Goal: Transaction & Acquisition: Purchase product/service

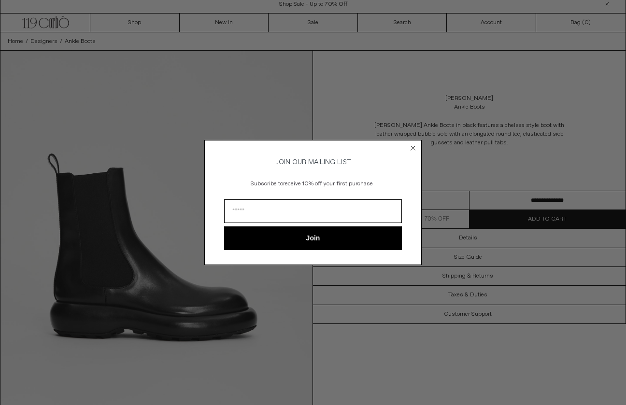
scroll to position [19, 0]
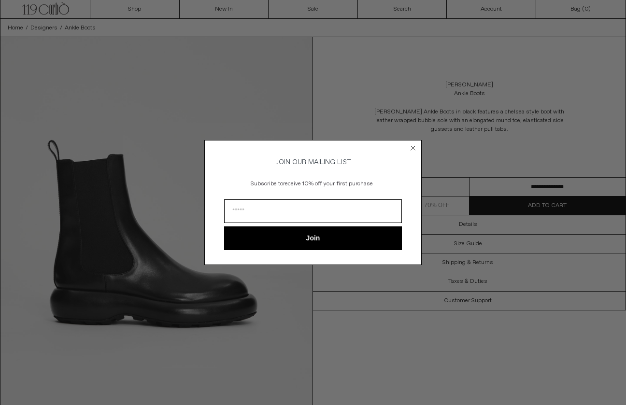
click at [408, 143] on form "JOIN OUR MAILING LIST Subscribe to receive 10% off your first purchase Join ***…" at bounding box center [312, 202] width 217 height 125
click at [414, 146] on circle "Close dialog" at bounding box center [413, 148] width 9 height 9
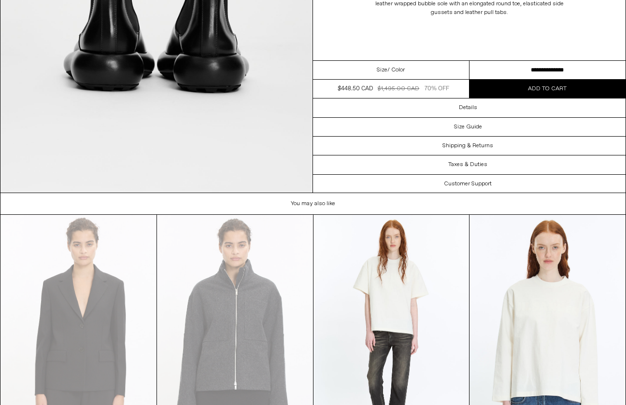
scroll to position [1558, 0]
